Goal: Register for event/course

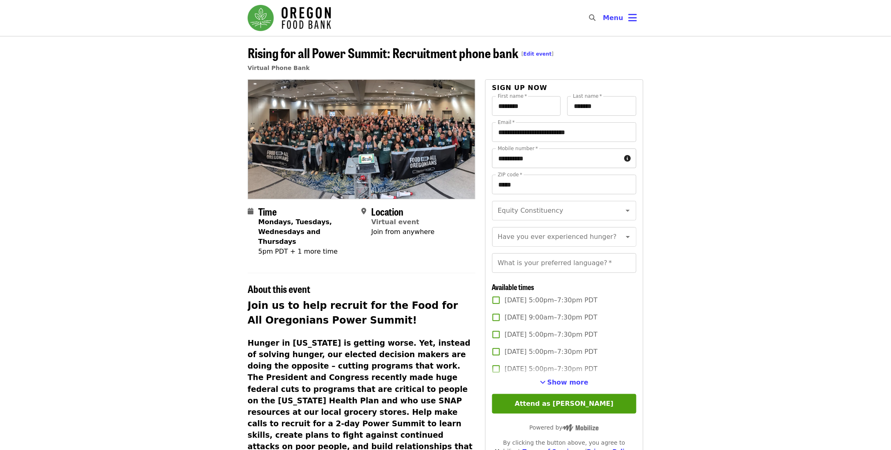
click at [560, 167] on input "**********" at bounding box center [556, 158] width 129 height 20
click at [665, 104] on article "Rising for all Power Summit: Recruitment phone bank [ Edit event ] Virtual Phon…" at bounding box center [445, 351] width 891 height 630
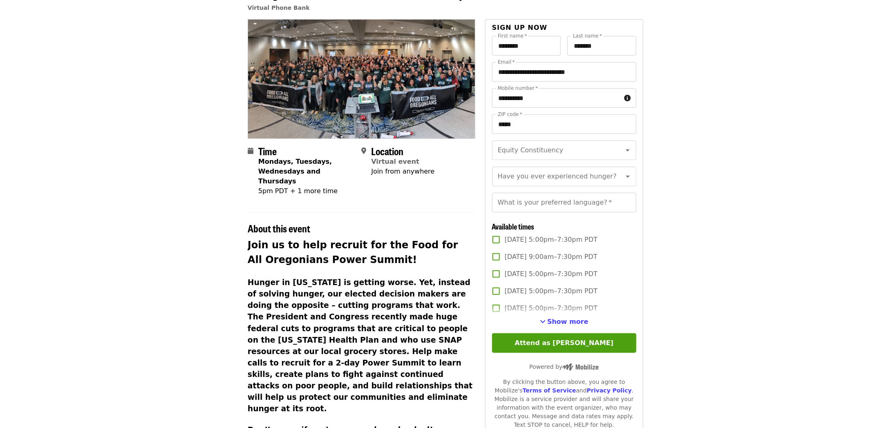
scroll to position [82, 0]
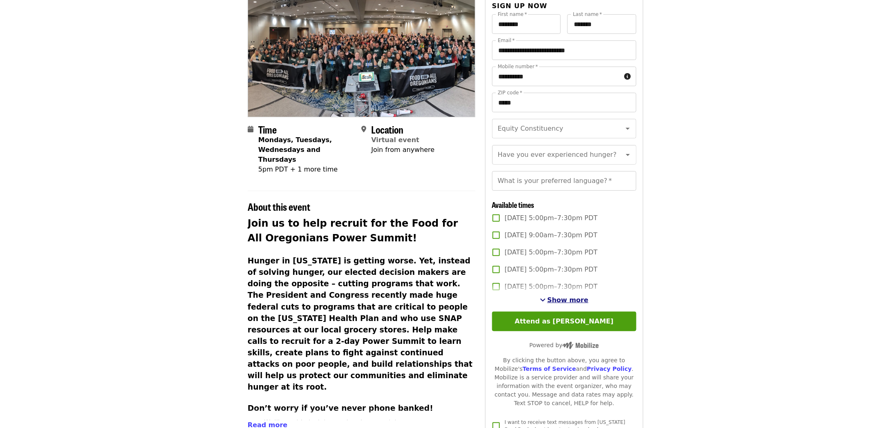
click at [560, 304] on span "Show more" at bounding box center [567, 300] width 41 height 8
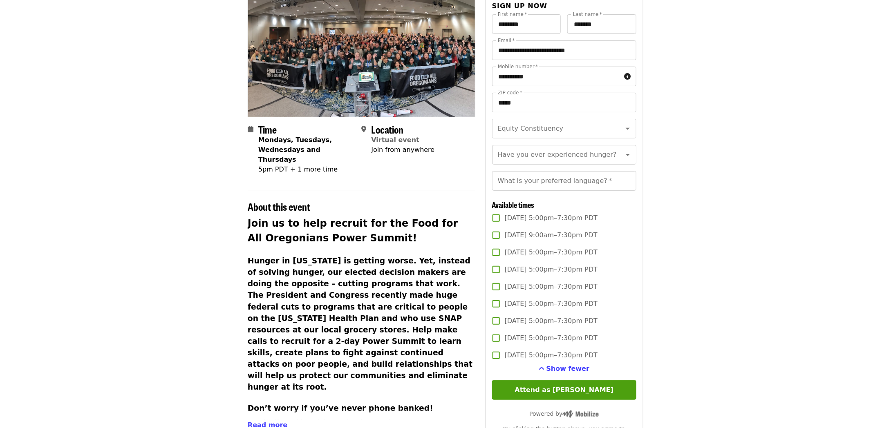
click at [534, 223] on span "Mon, Sep 22, 5:00pm–7:30pm PDT" at bounding box center [551, 218] width 93 height 10
click at [534, 240] on span "Mon, Sep 29, 9:00am–7:30pm PDT" at bounding box center [551, 236] width 93 height 10
click at [532, 258] on span "Thu, Oct 2, 5:00pm–7:30pm PDT" at bounding box center [551, 253] width 93 height 10
click at [531, 275] on span "Mon, Oct 6, 5:00pm–7:30pm PDT" at bounding box center [551, 270] width 93 height 10
click at [532, 292] on span "Tue, Oct 7, 5:00pm–7:30pm PDT" at bounding box center [551, 287] width 93 height 10
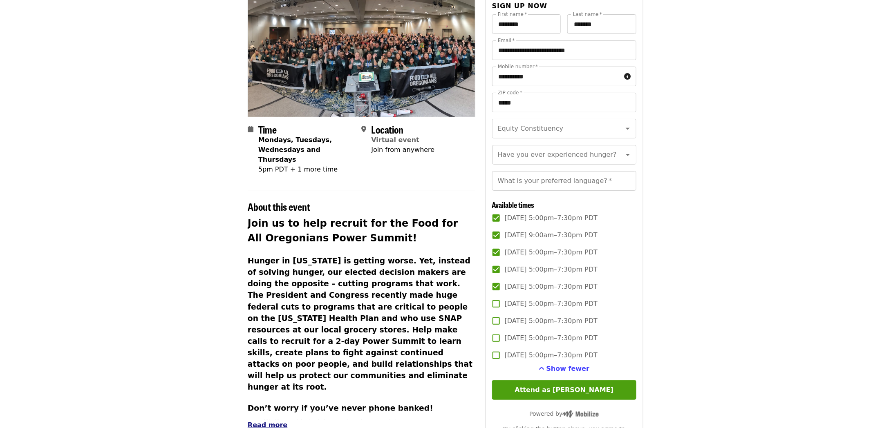
click at [268, 422] on span "Read more" at bounding box center [268, 426] width 40 height 8
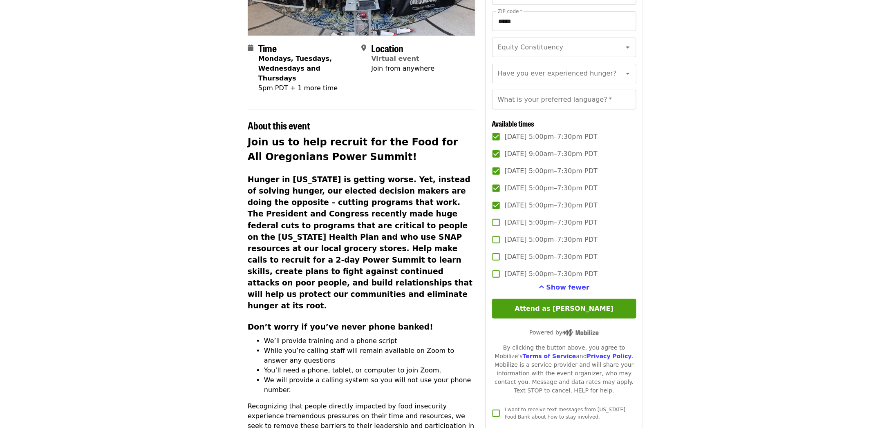
scroll to position [204, 0]
